Goal: Task Accomplishment & Management: Use online tool/utility

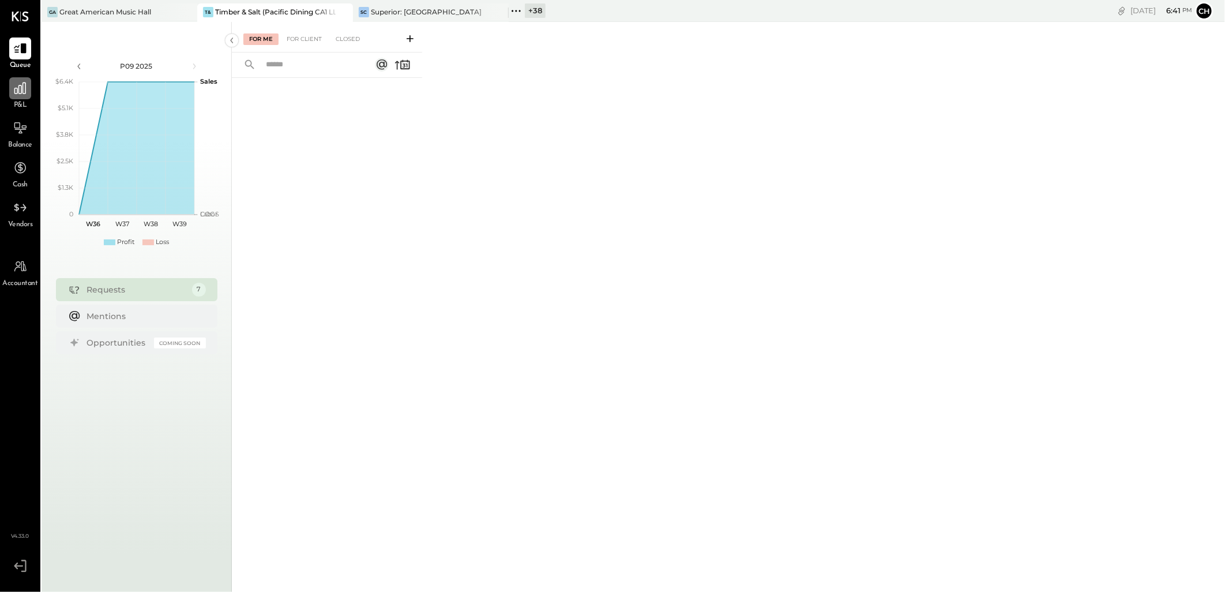
click at [25, 85] on icon at bounding box center [20, 88] width 12 height 12
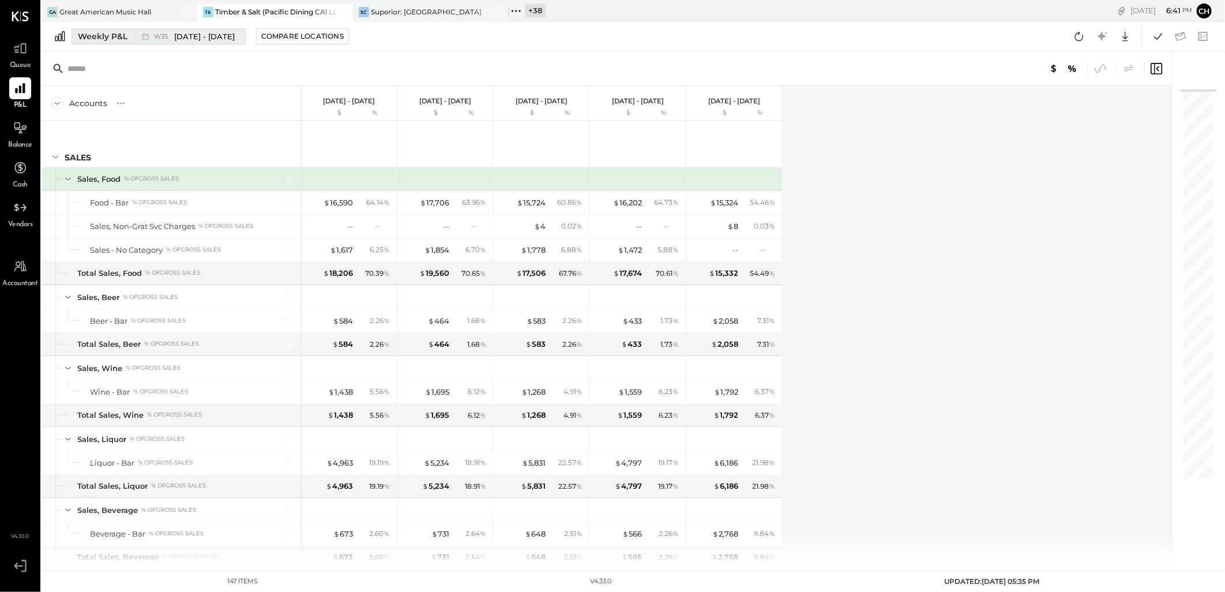
click at [113, 38] on div "Weekly P&L" at bounding box center [103, 37] width 50 height 12
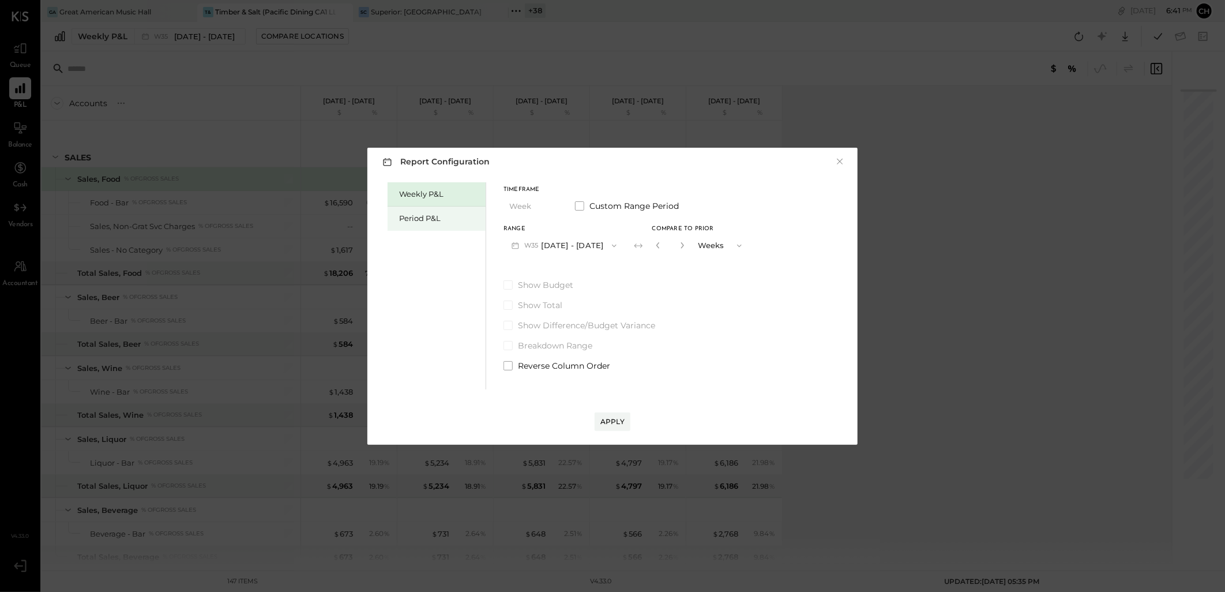
click at [407, 218] on div "Period P&L" at bounding box center [439, 218] width 81 height 11
click at [565, 247] on button "P09 [DATE] - [DATE]" at bounding box center [563, 245] width 120 height 21
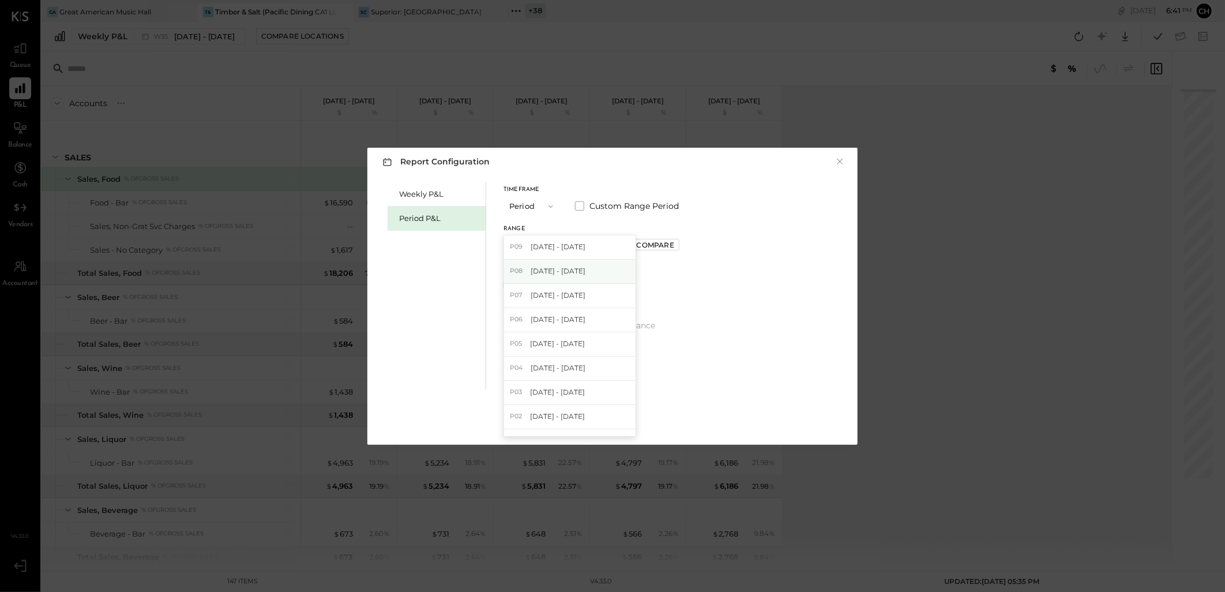
click at [558, 272] on span "[DATE] - [DATE]" at bounding box center [558, 271] width 55 height 10
click at [704, 307] on div "Weekly P&L Period P&L Timeframe Period Custom Range Period Range P08 [DATE] - […" at bounding box center [612, 284] width 467 height 210
click at [362, 117] on div "Report Configuration × Weekly P&L Period P&L Timeframe Period Custom Range Peri…" at bounding box center [612, 296] width 1225 height 592
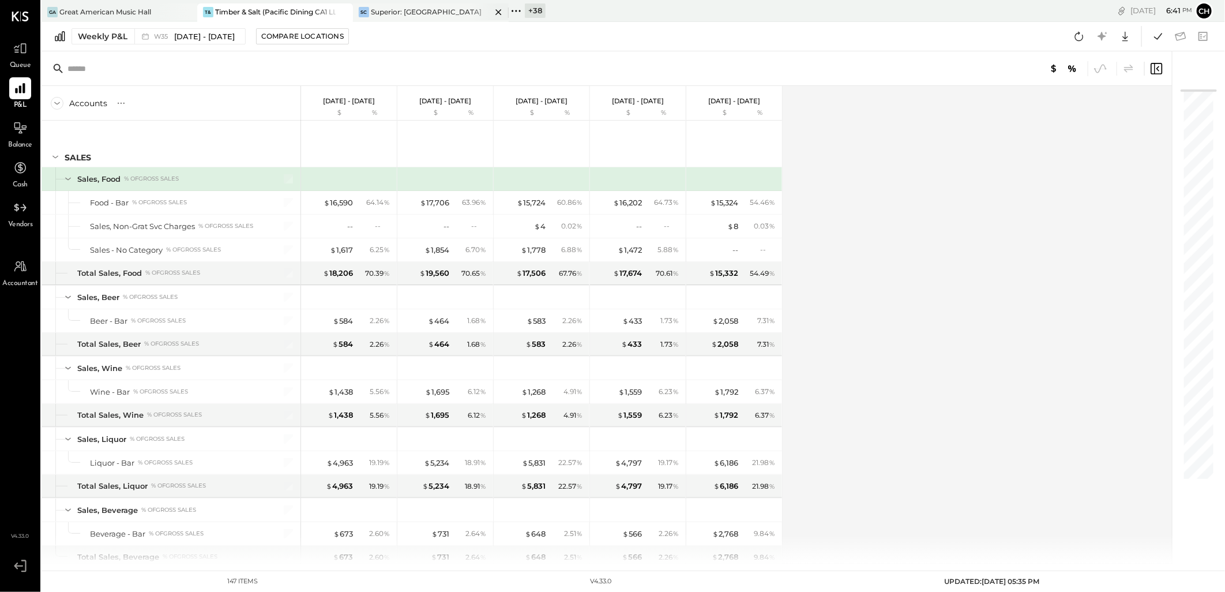
click at [402, 12] on div "Superior: [GEOGRAPHIC_DATA]" at bounding box center [426, 12] width 111 height 10
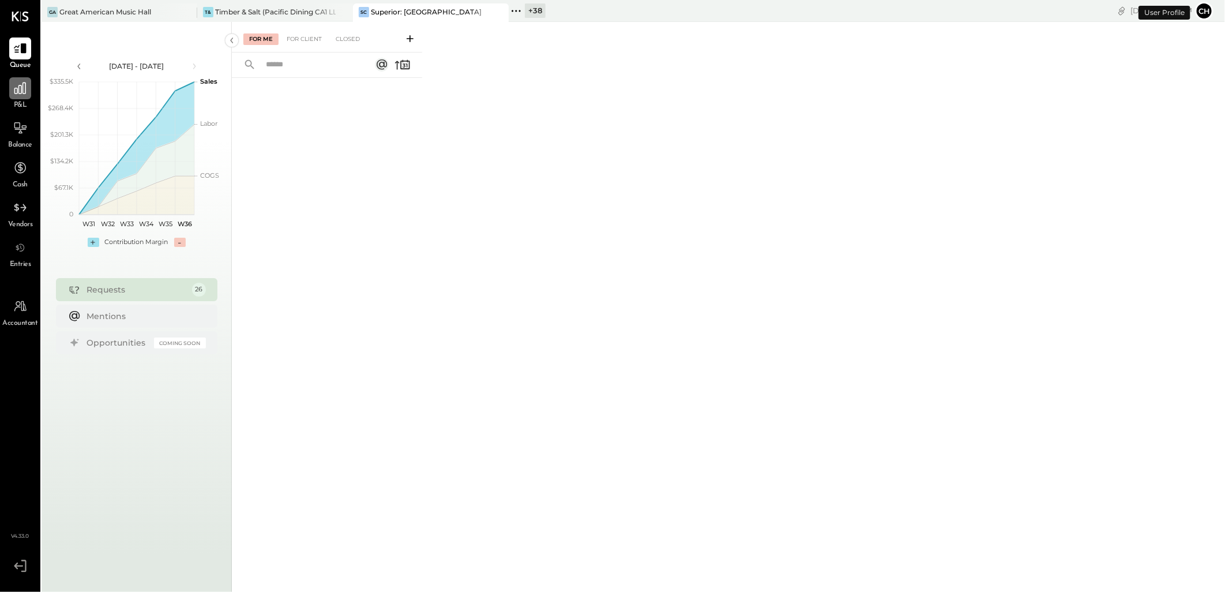
click at [25, 95] on icon at bounding box center [20, 88] width 15 height 15
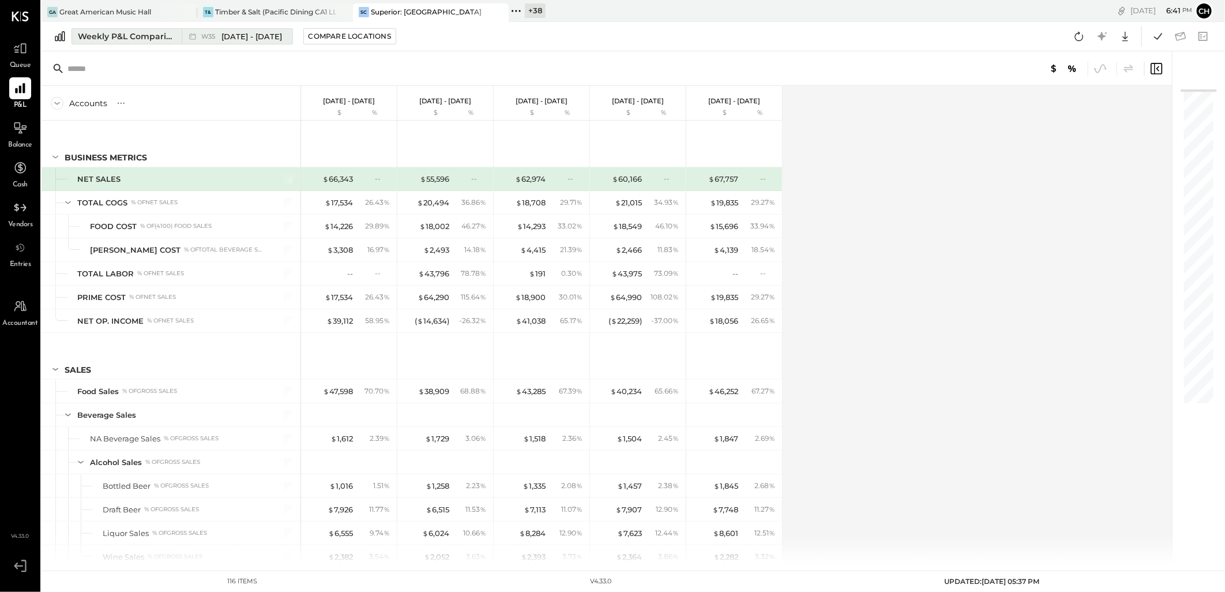
click at [136, 36] on div "Weekly P&L Comparison" at bounding box center [126, 37] width 97 height 12
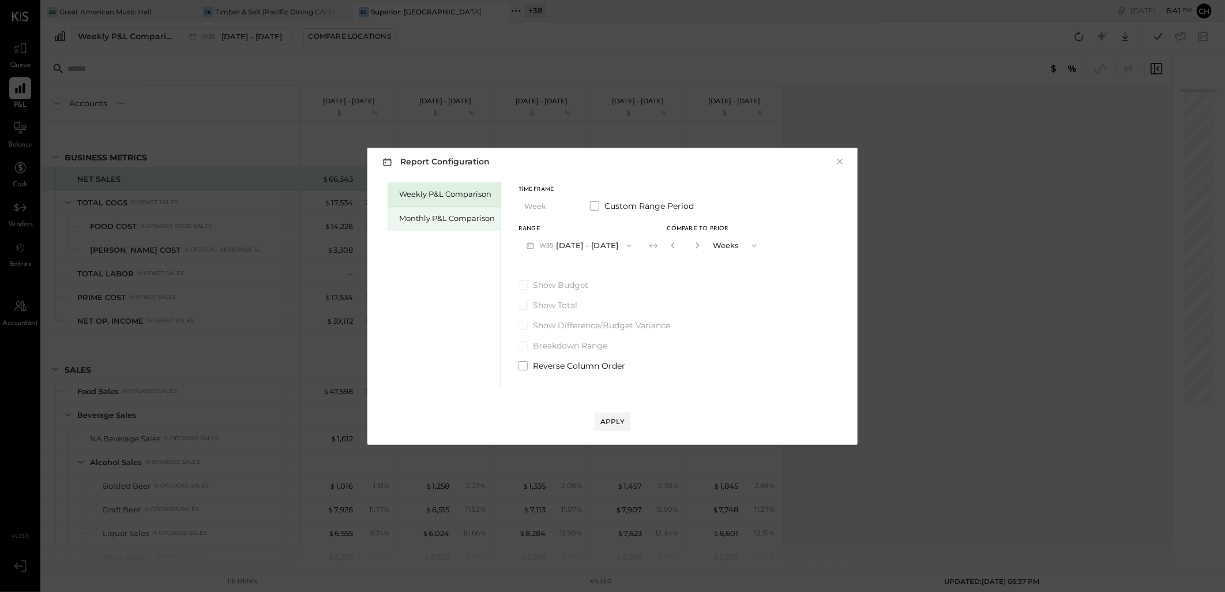
click at [409, 215] on div "Monthly P&L Comparison" at bounding box center [447, 218] width 96 height 11
click at [596, 245] on button "M09 [DATE] - [DATE]" at bounding box center [579, 245] width 122 height 21
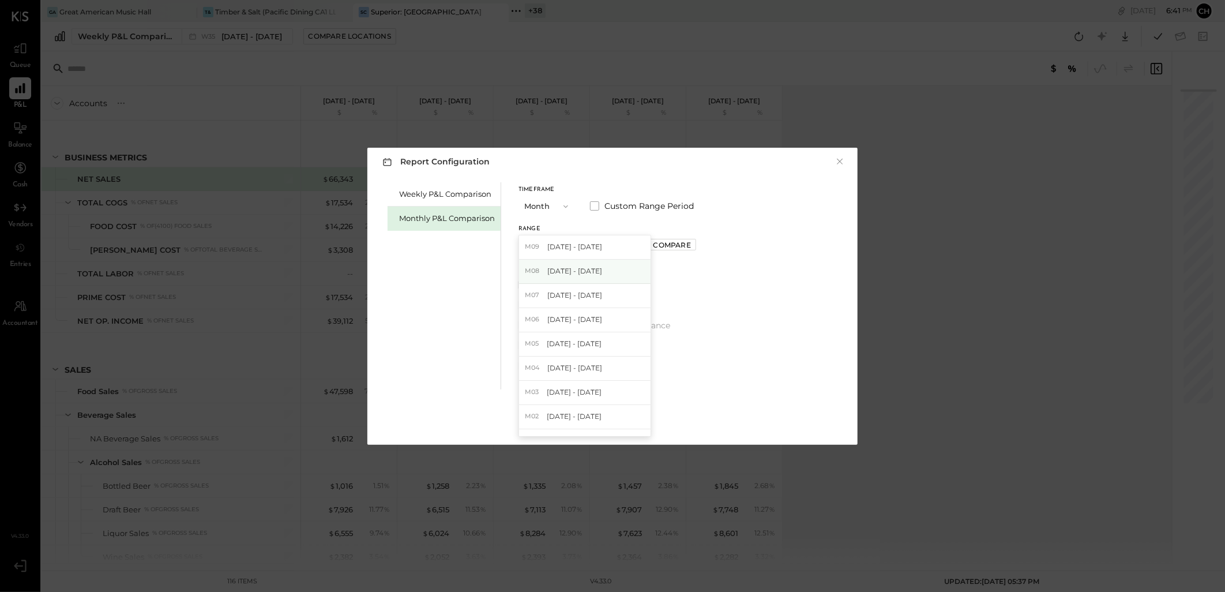
click at [593, 269] on span "[DATE] - [DATE]" at bounding box center [574, 271] width 55 height 10
click at [653, 246] on div "Compare" at bounding box center [671, 245] width 37 height 10
click at [695, 245] on icon "button" at bounding box center [697, 245] width 7 height 7
click at [695, 246] on icon "button" at bounding box center [697, 245] width 7 height 7
type input "*"
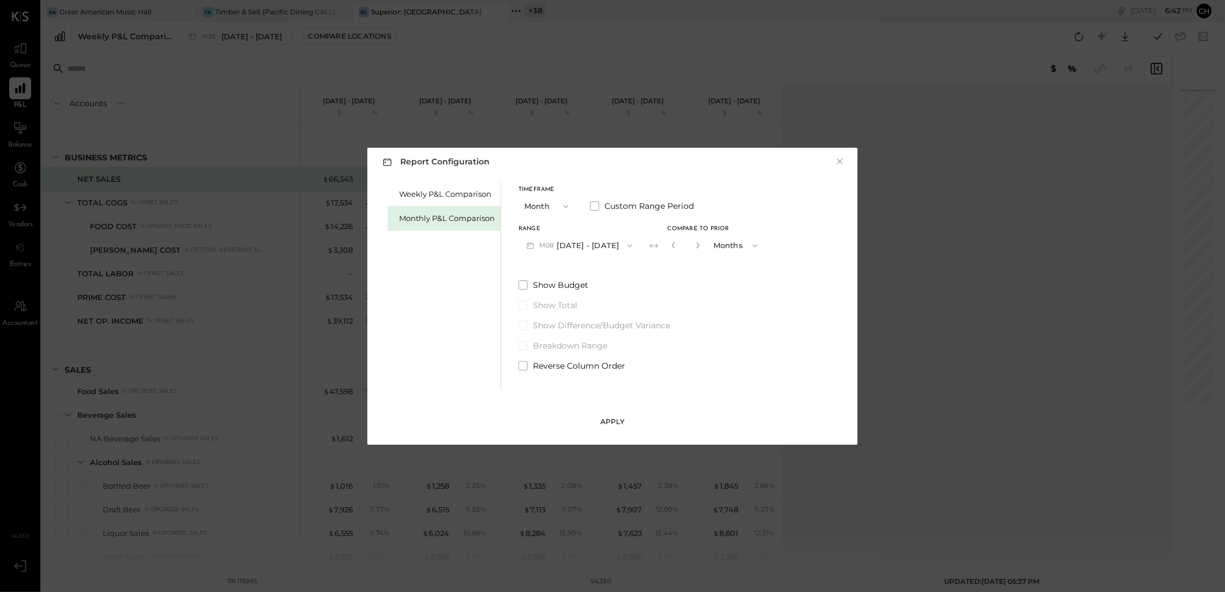
click at [618, 422] on div "Apply" at bounding box center [612, 421] width 24 height 10
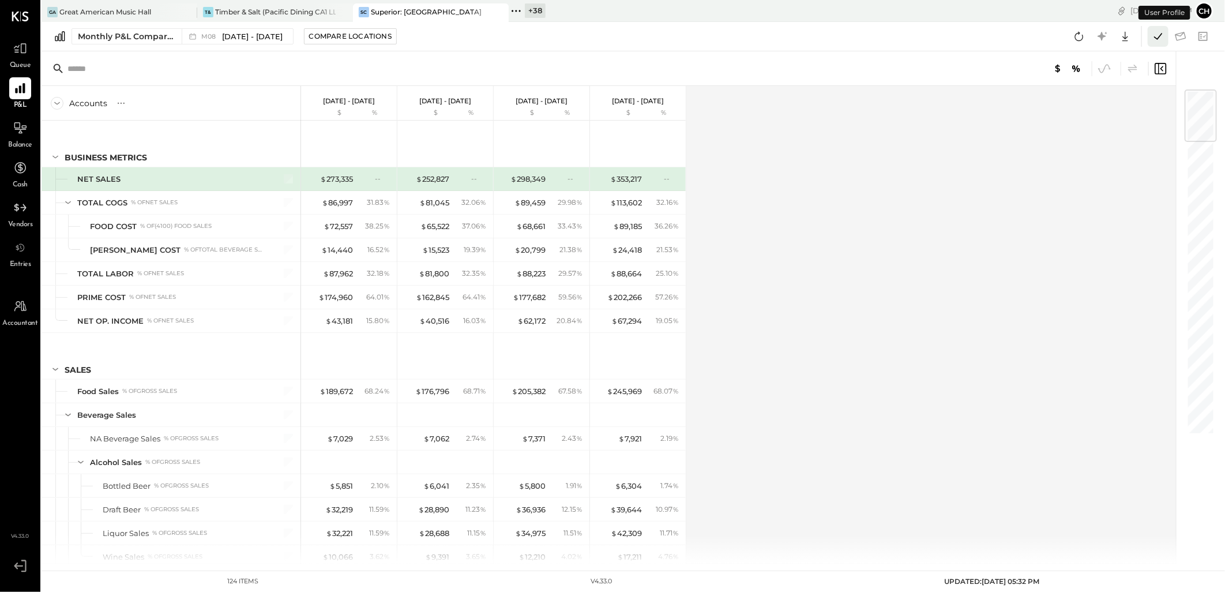
click at [1155, 33] on icon at bounding box center [1158, 36] width 15 height 15
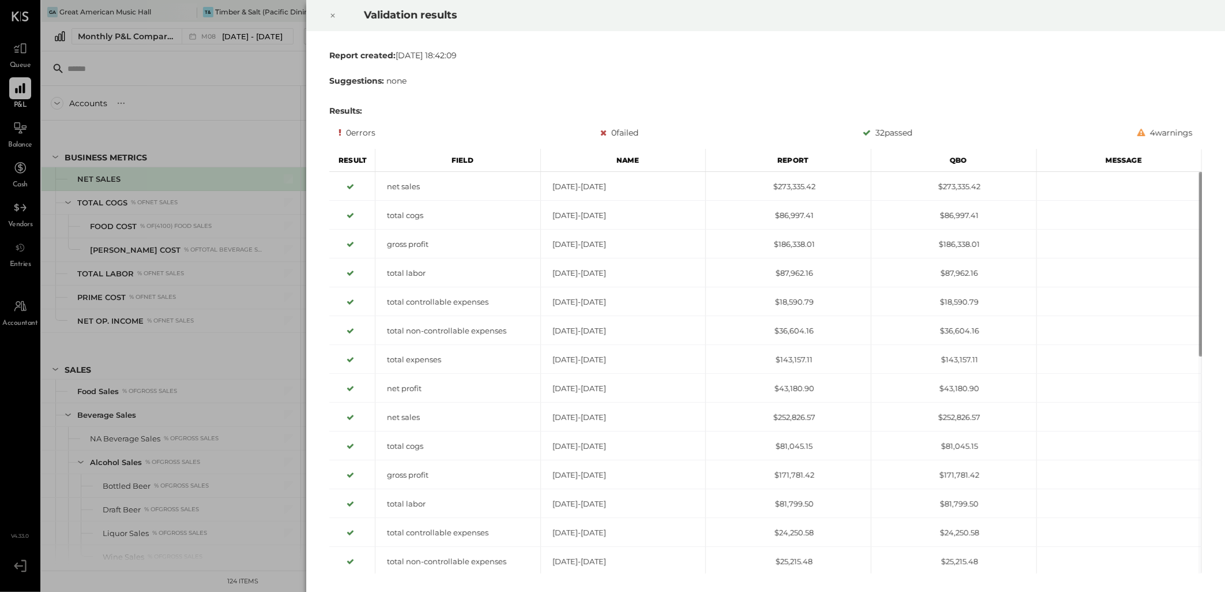
click at [332, 14] on icon at bounding box center [332, 16] width 7 height 14
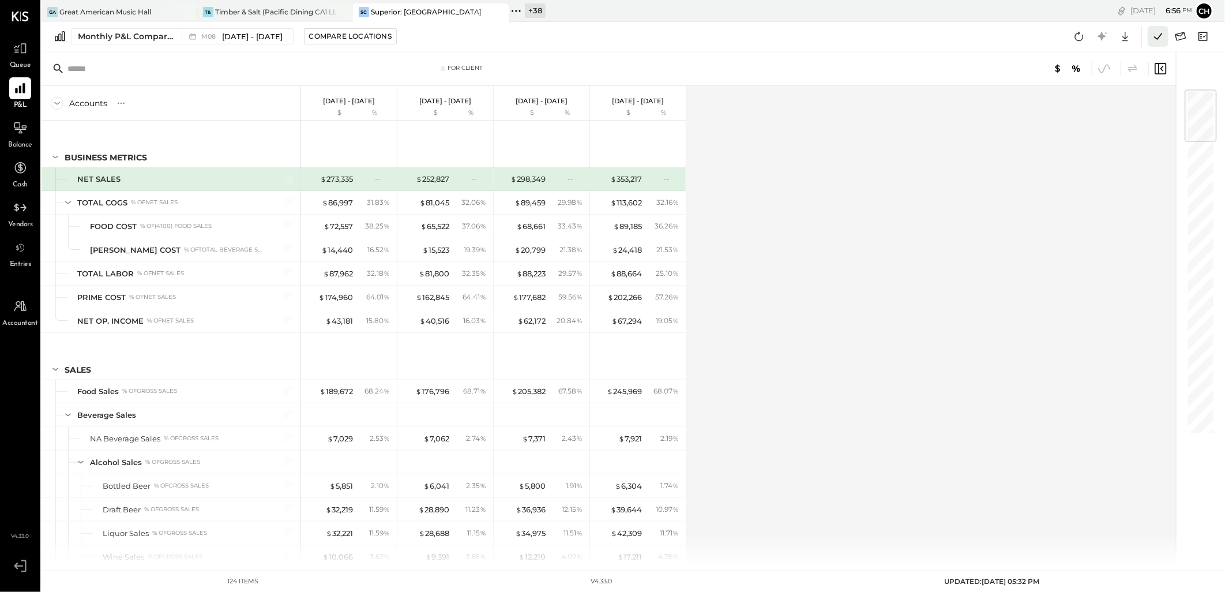
click at [1152, 32] on icon at bounding box center [1158, 36] width 15 height 15
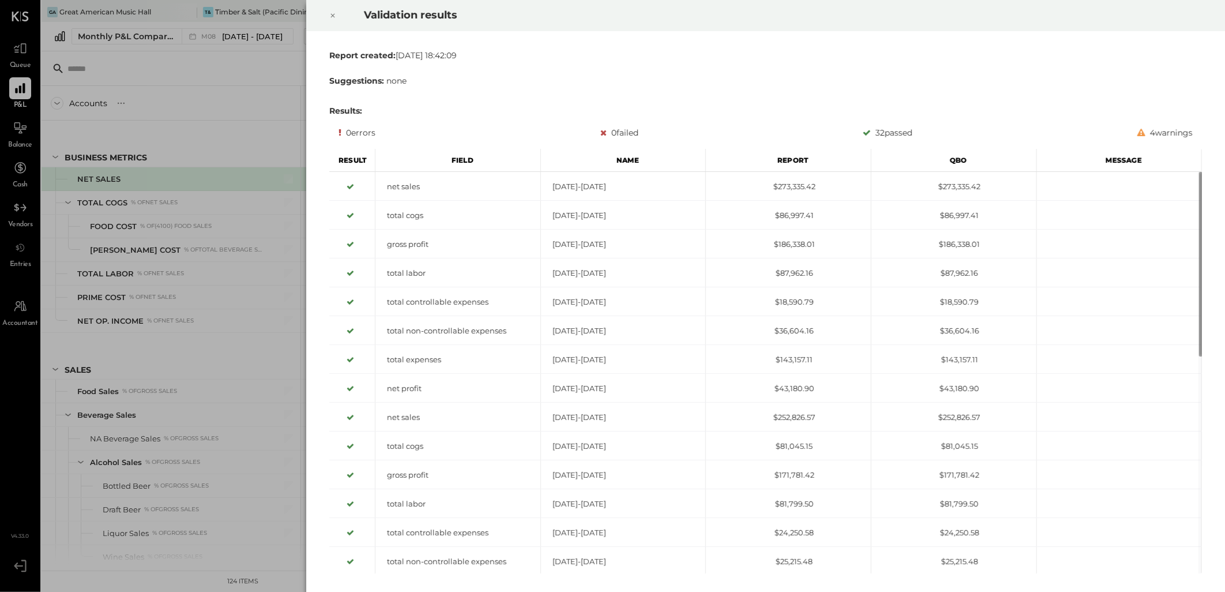
click at [329, 10] on icon at bounding box center [332, 16] width 7 height 14
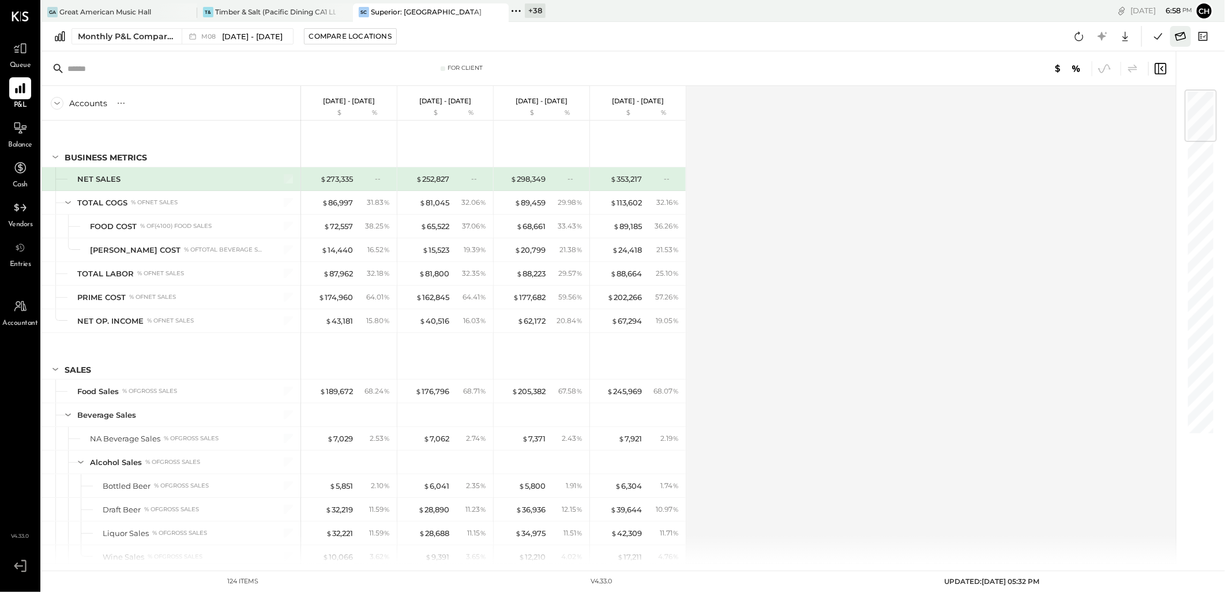
click at [1181, 33] on icon at bounding box center [1180, 36] width 11 height 9
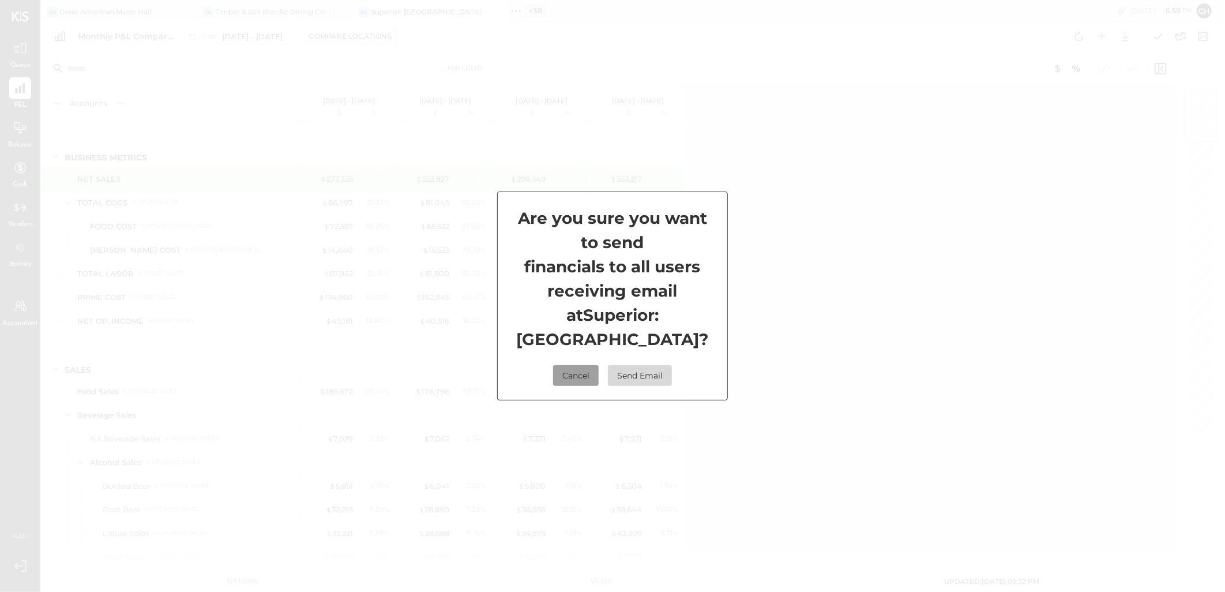
click at [577, 384] on button "Cancel" at bounding box center [576, 375] width 46 height 21
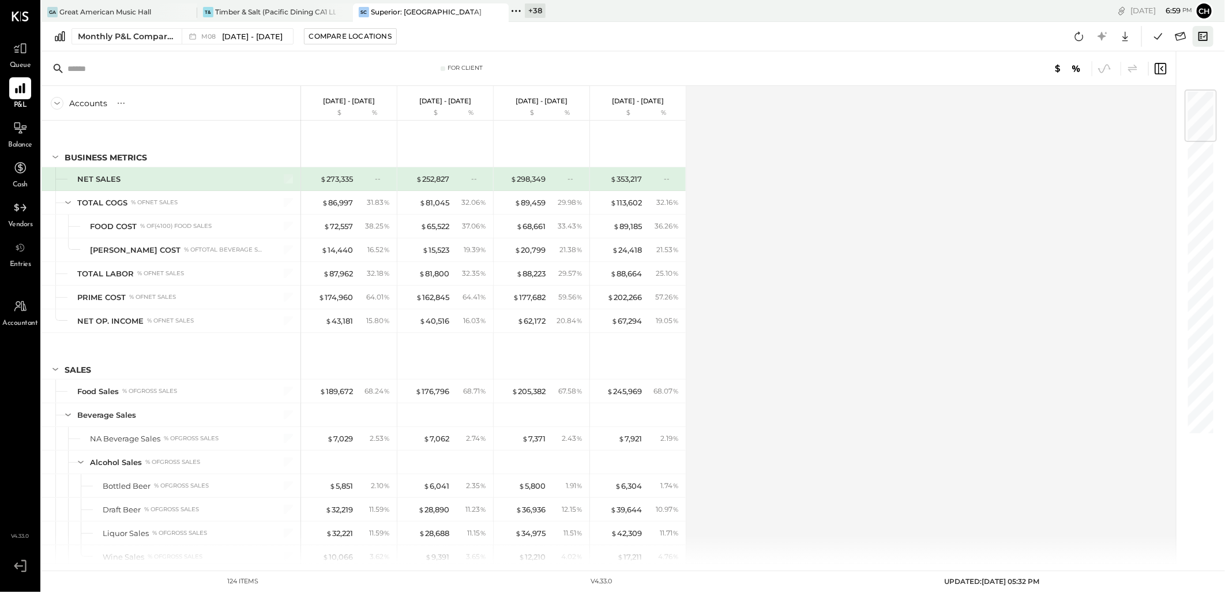
click at [1203, 33] on icon at bounding box center [1203, 36] width 15 height 15
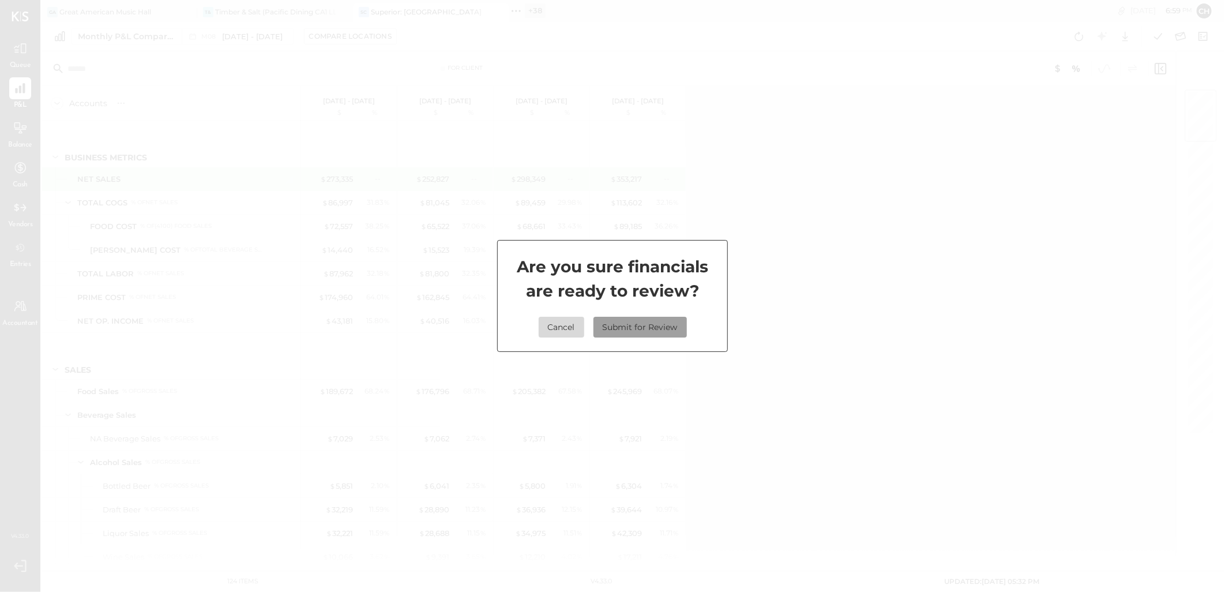
click at [660, 326] on button "Submit for Review" at bounding box center [639, 327] width 93 height 21
